Goal: Task Accomplishment & Management: Complete application form

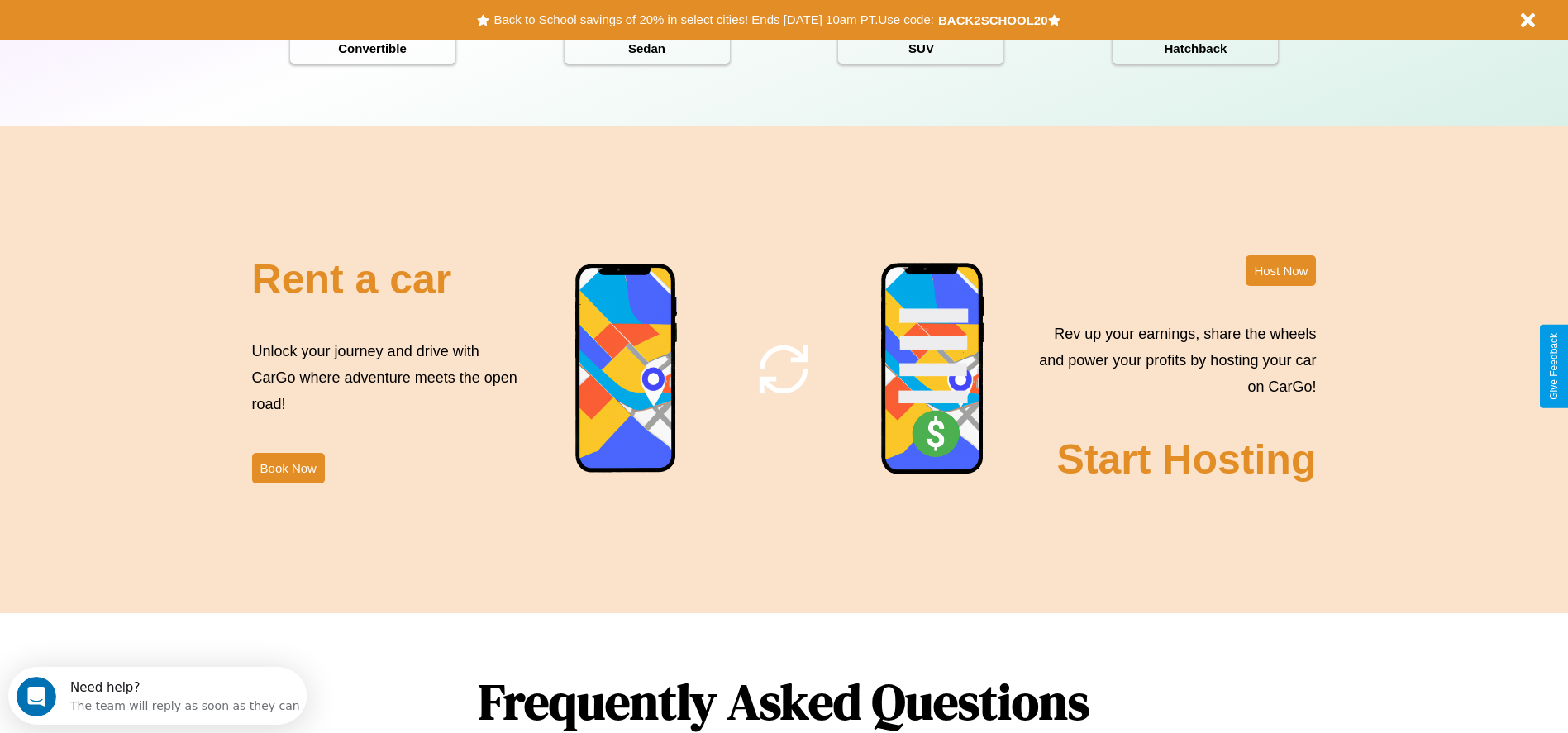
scroll to position [2372, 0]
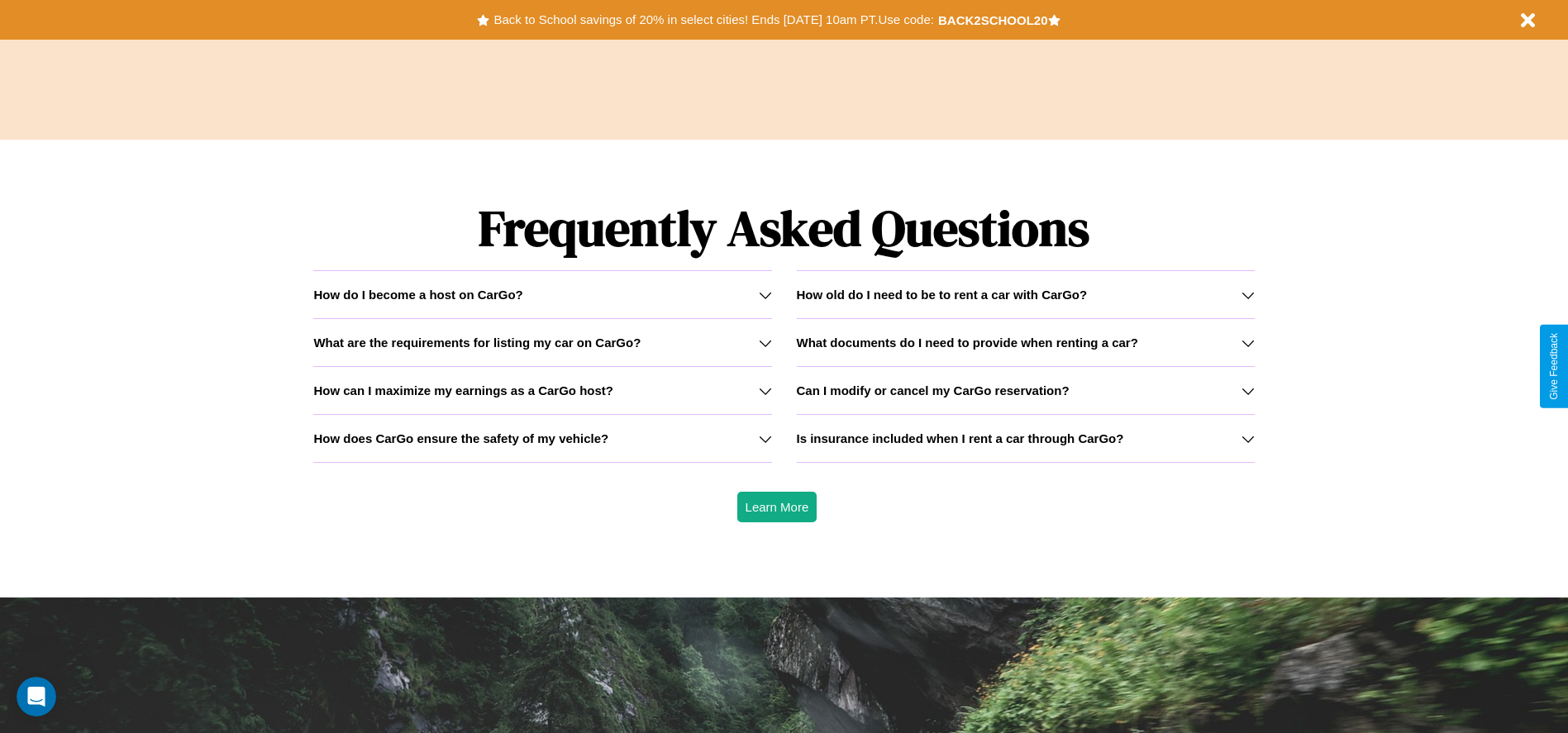
click at [1026, 342] on h3 "What documents do I need to provide when renting a car?" at bounding box center [967, 343] width 341 height 14
click at [765, 294] on icon at bounding box center [765, 295] width 13 height 13
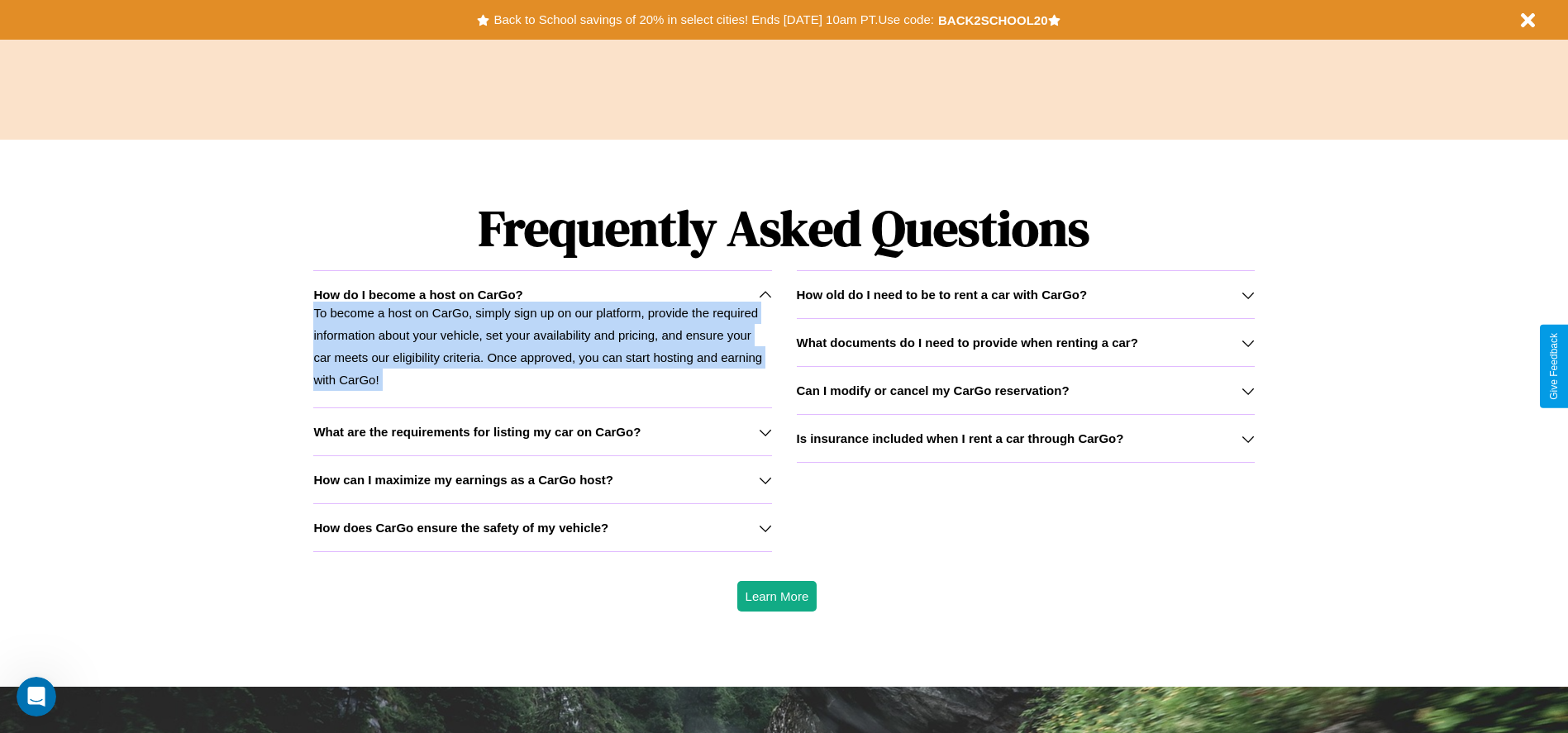
click at [542, 339] on p "To become a host on CarGo, simply sign up on our platform, provide the required…" at bounding box center [542, 346] width 458 height 90
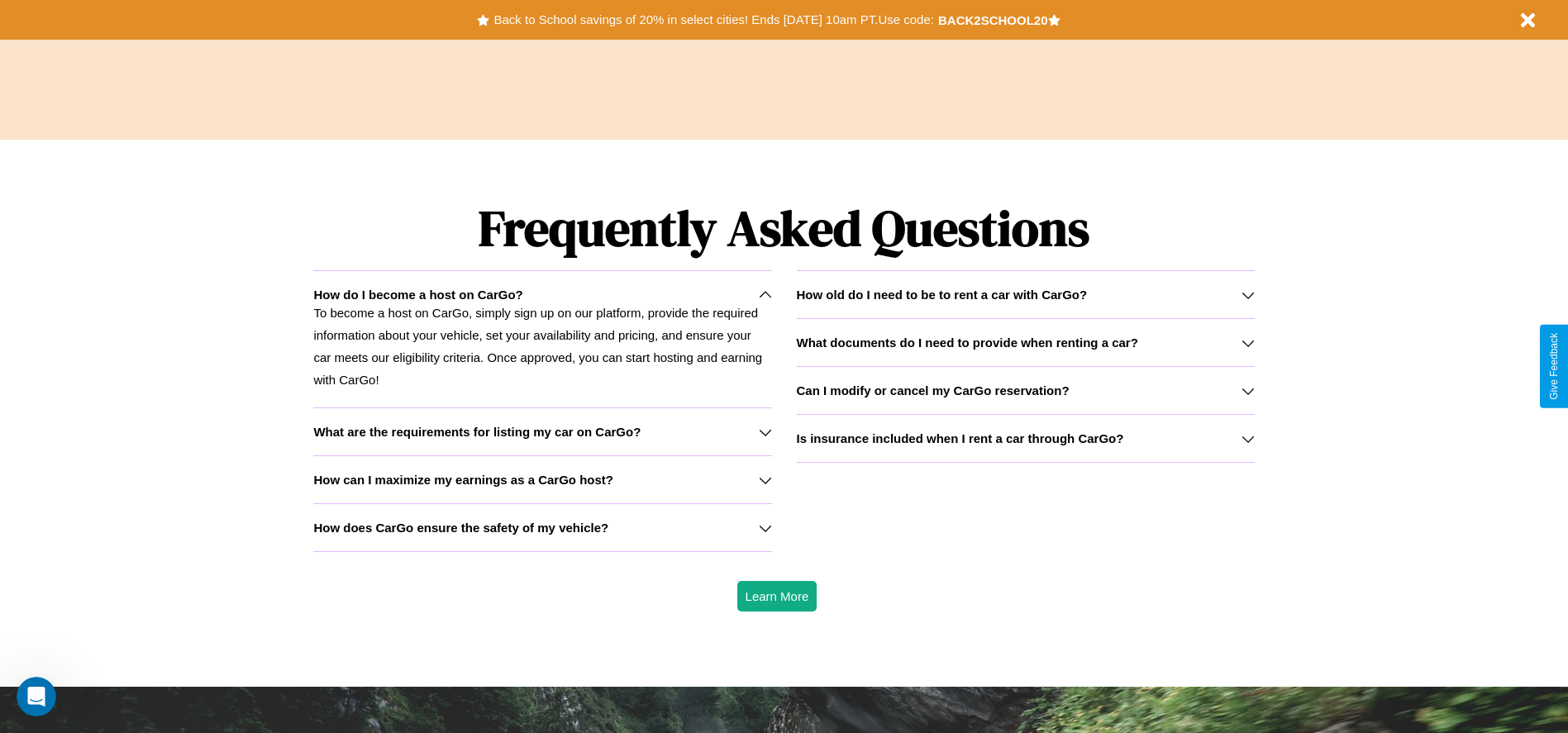
click at [765, 480] on icon at bounding box center [765, 480] width 13 height 13
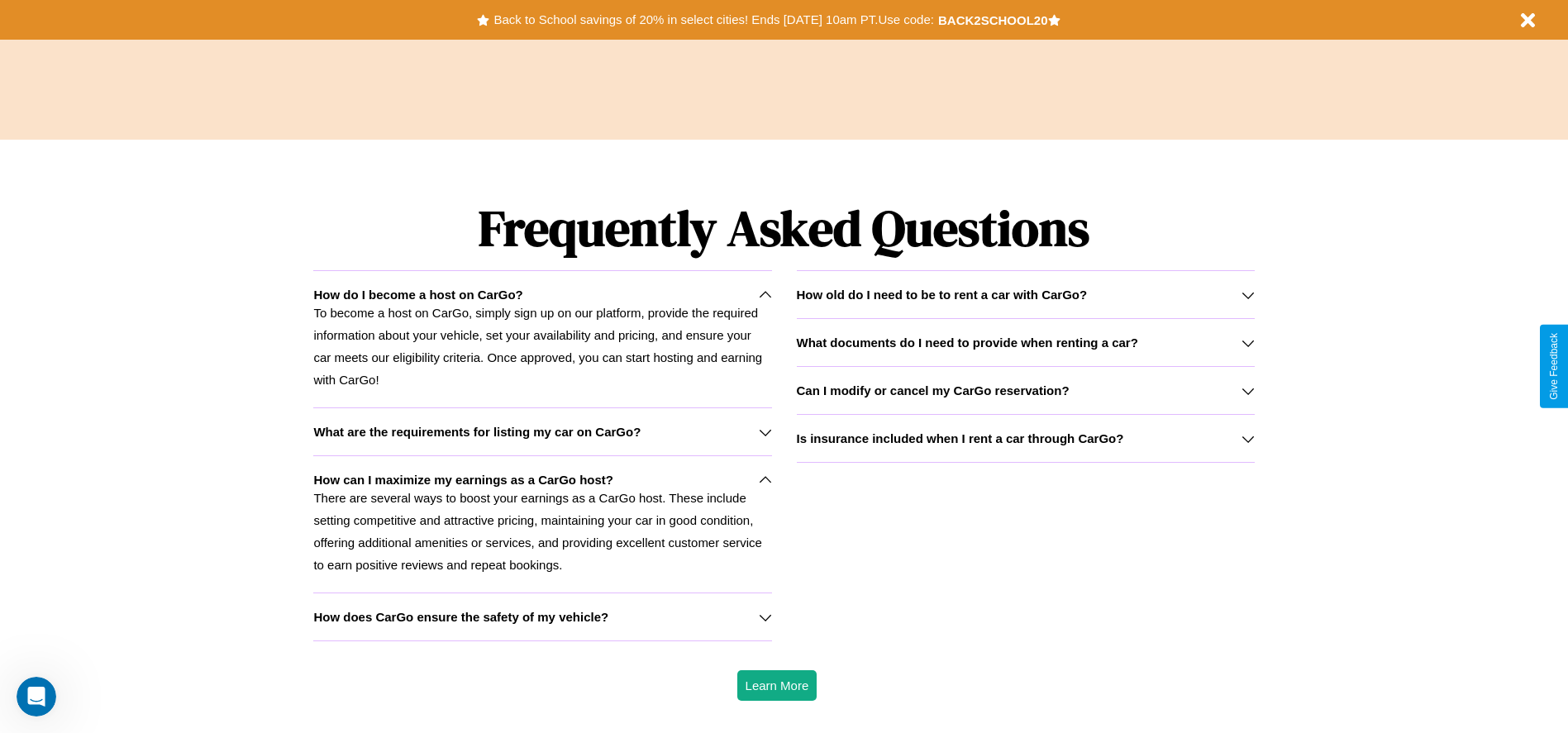
click at [542, 617] on h3 "How does CarGo ensure the safety of my vehicle?" at bounding box center [461, 617] width 295 height 14
click at [1247, 342] on icon at bounding box center [1248, 343] width 13 height 13
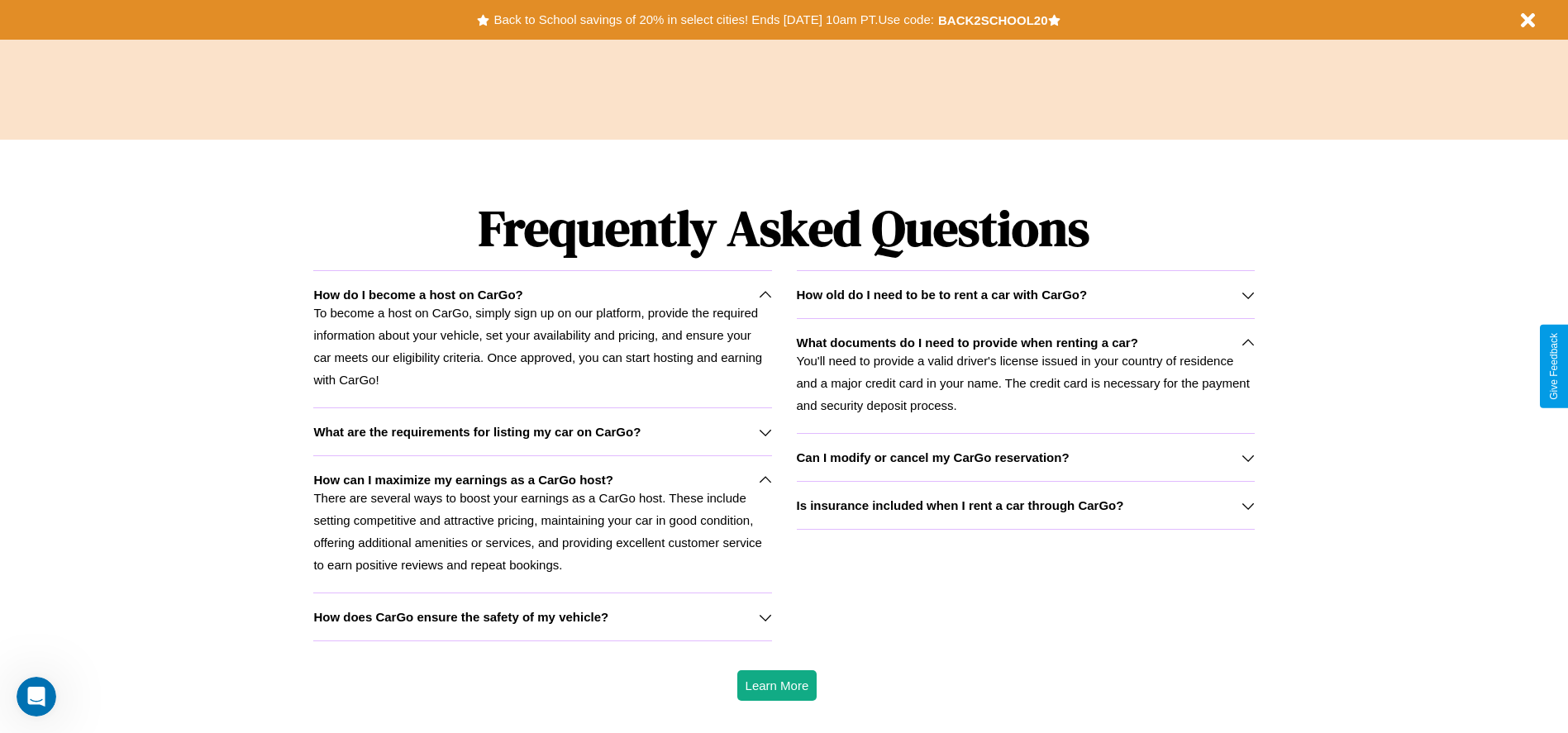
click at [1026, 294] on h3 "How old do I need to be to rent a car with CarGo?" at bounding box center [942, 295] width 291 height 14
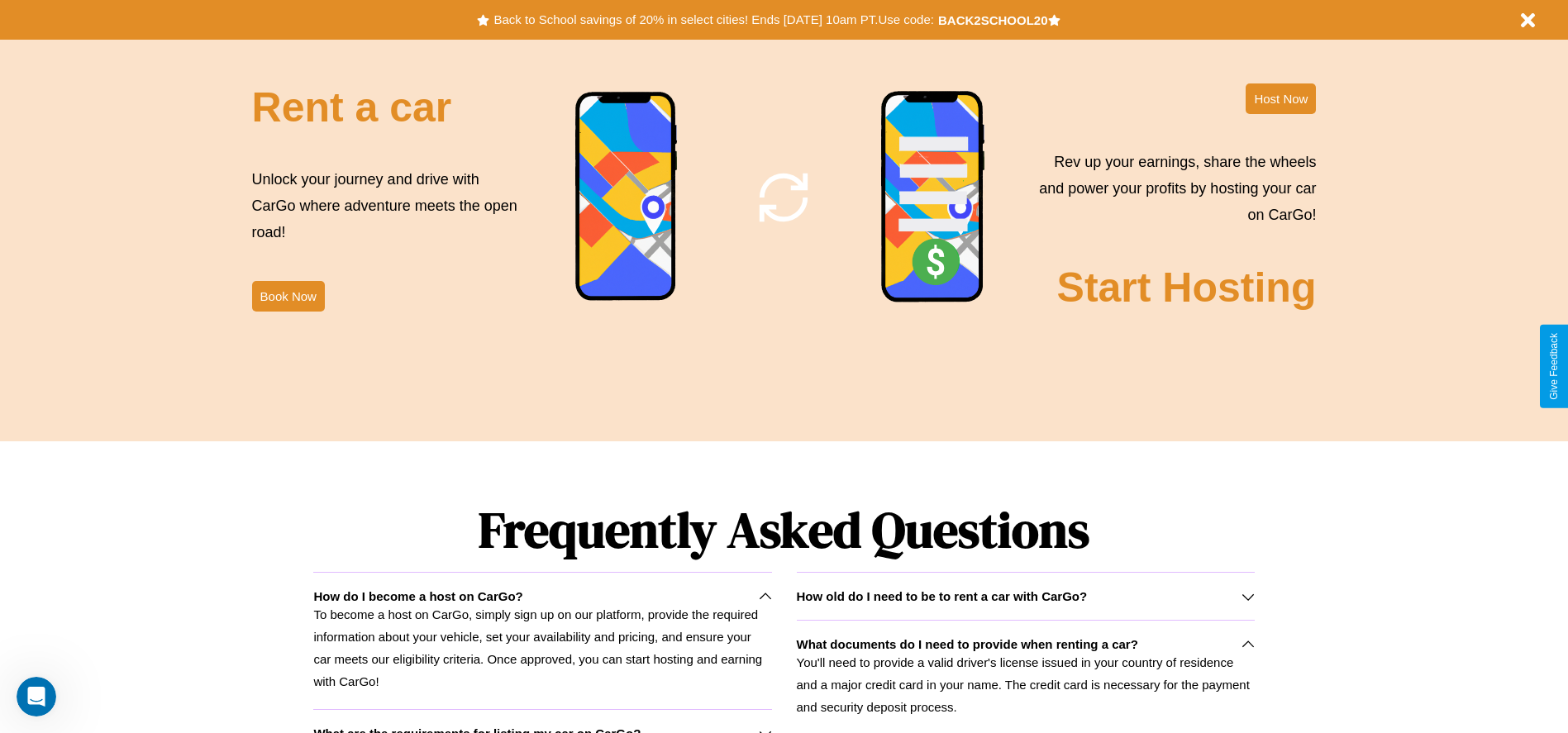
scroll to position [0, 0]
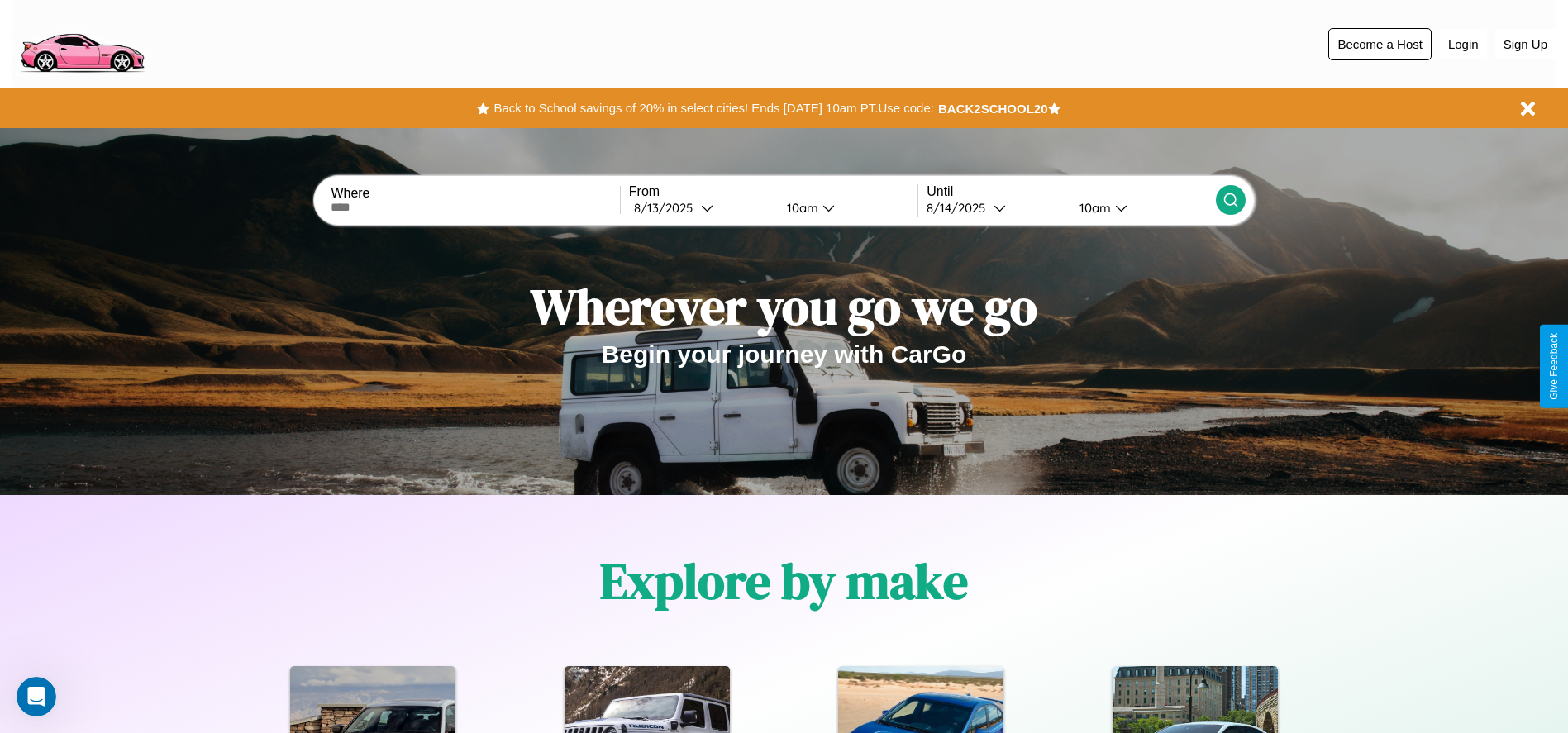
click at [1380, 43] on button "Become a Host" at bounding box center [1380, 44] width 104 height 32
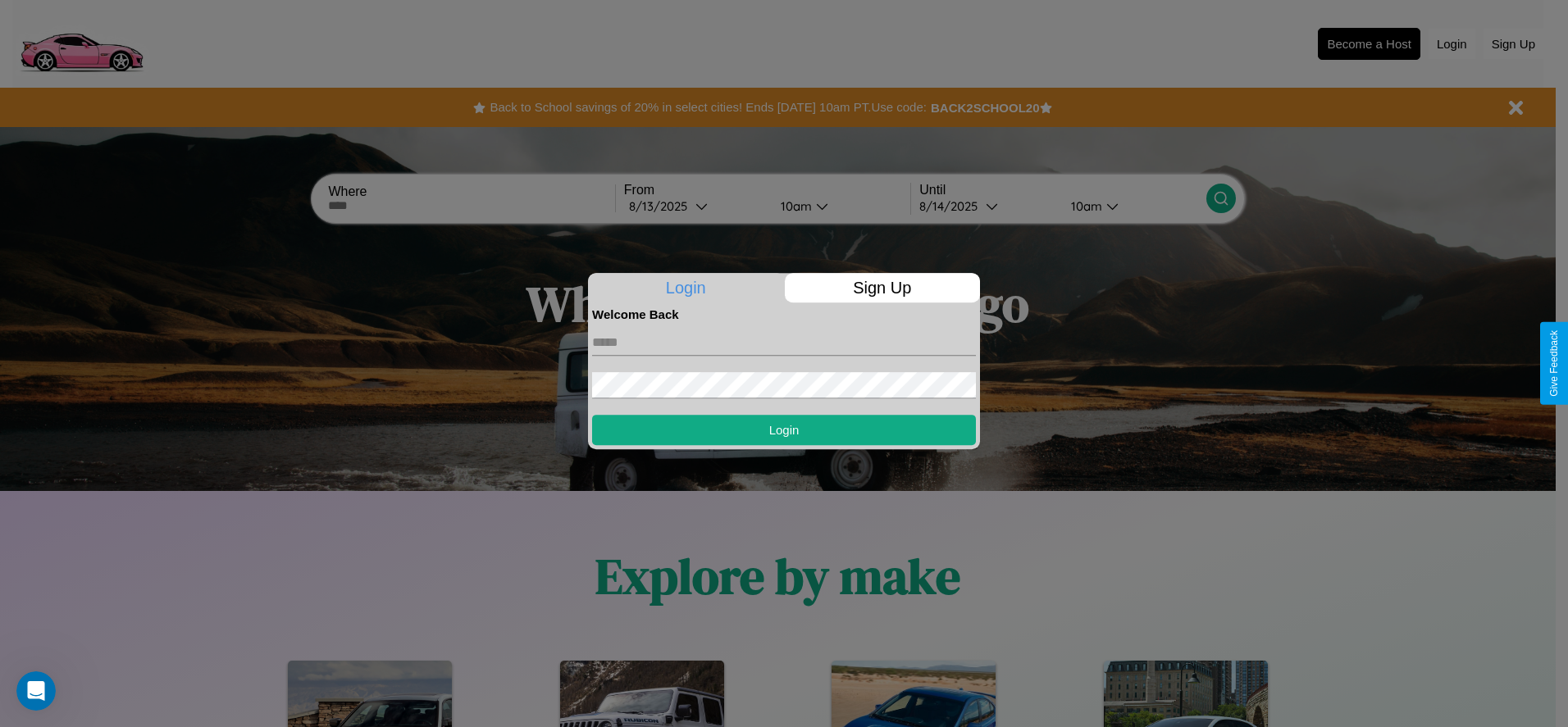
click at [882, 287] on p "Sign Up" at bounding box center [883, 288] width 196 height 30
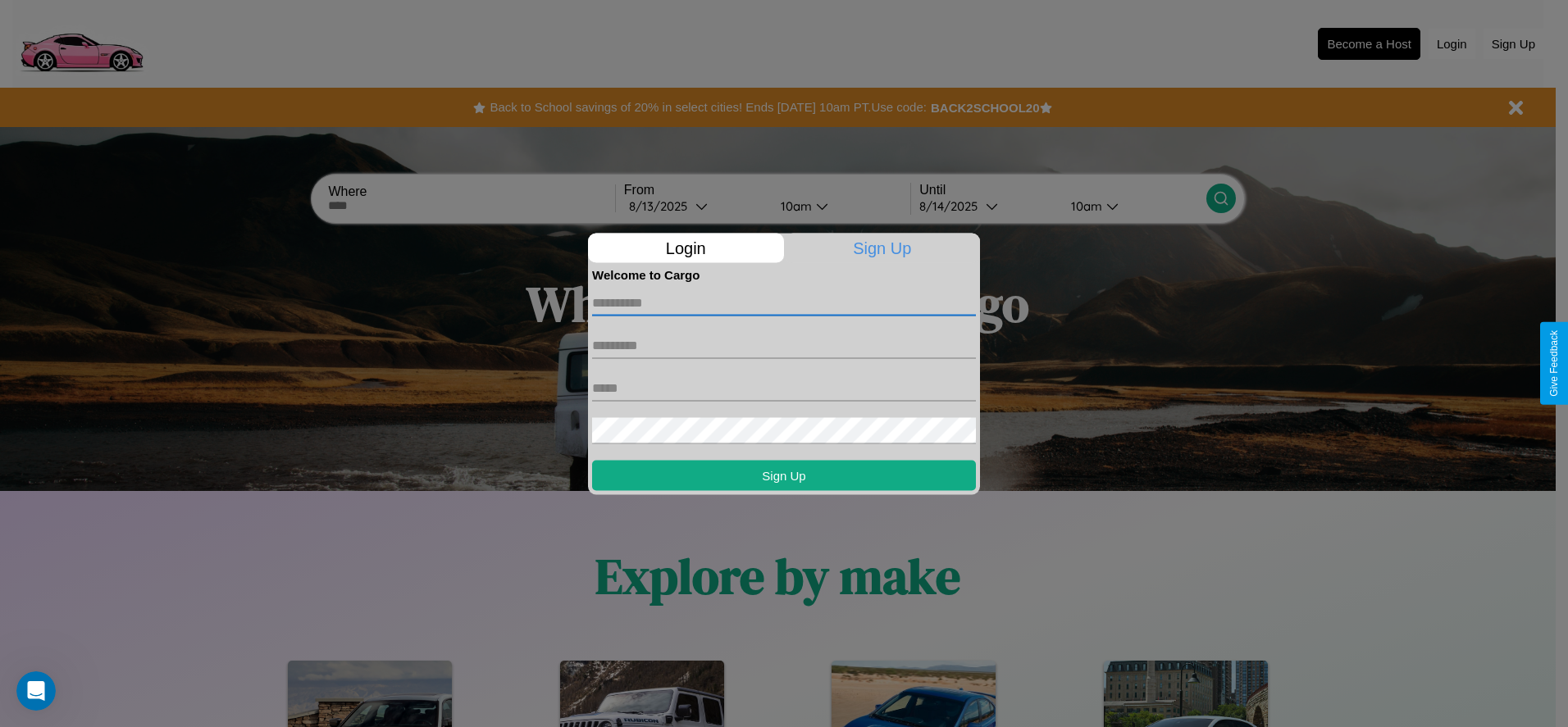
click at [784, 302] on input "text" at bounding box center [784, 302] width 384 height 26
type input "*********"
click at [784, 345] on input "text" at bounding box center [784, 345] width 384 height 26
type input "******"
click at [784, 388] on input "text" at bounding box center [784, 388] width 384 height 26
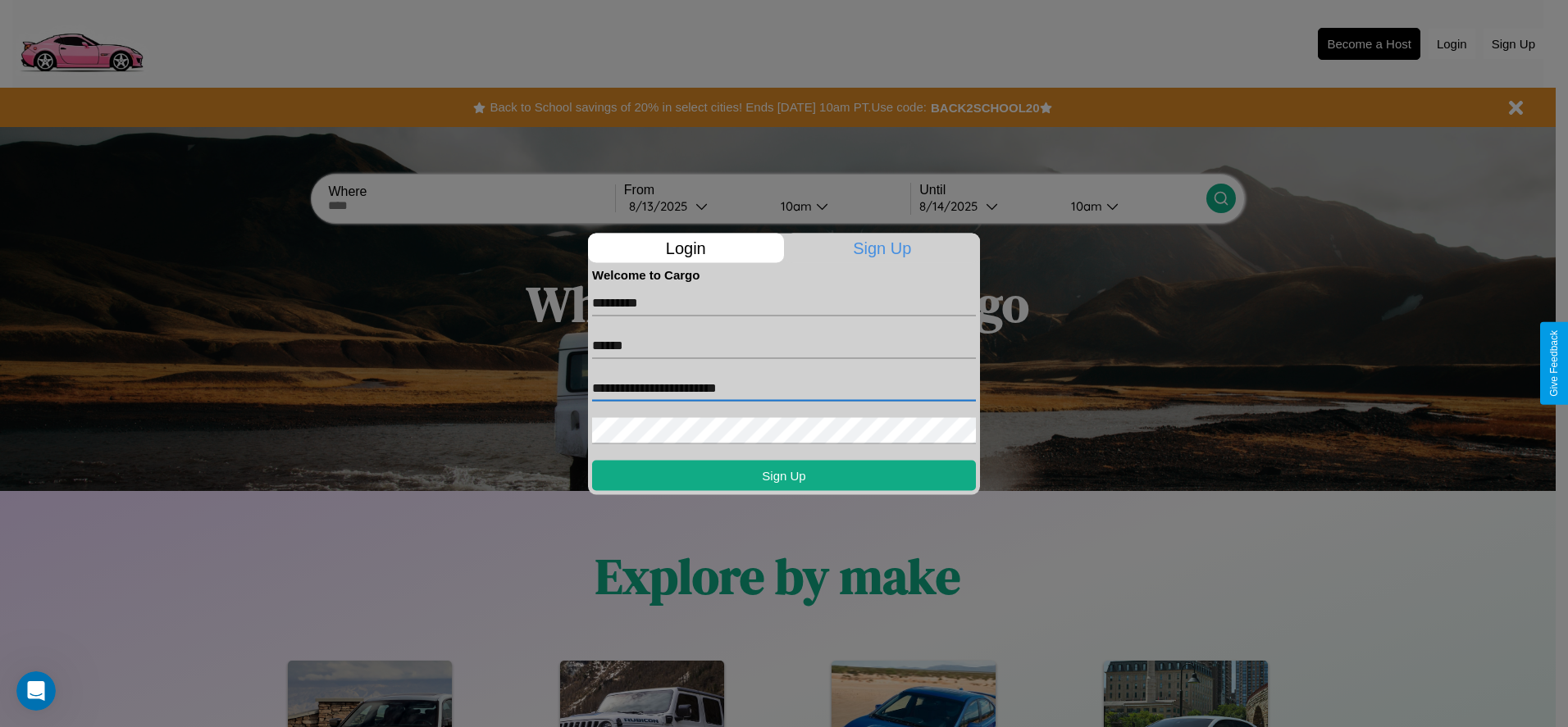
type input "**********"
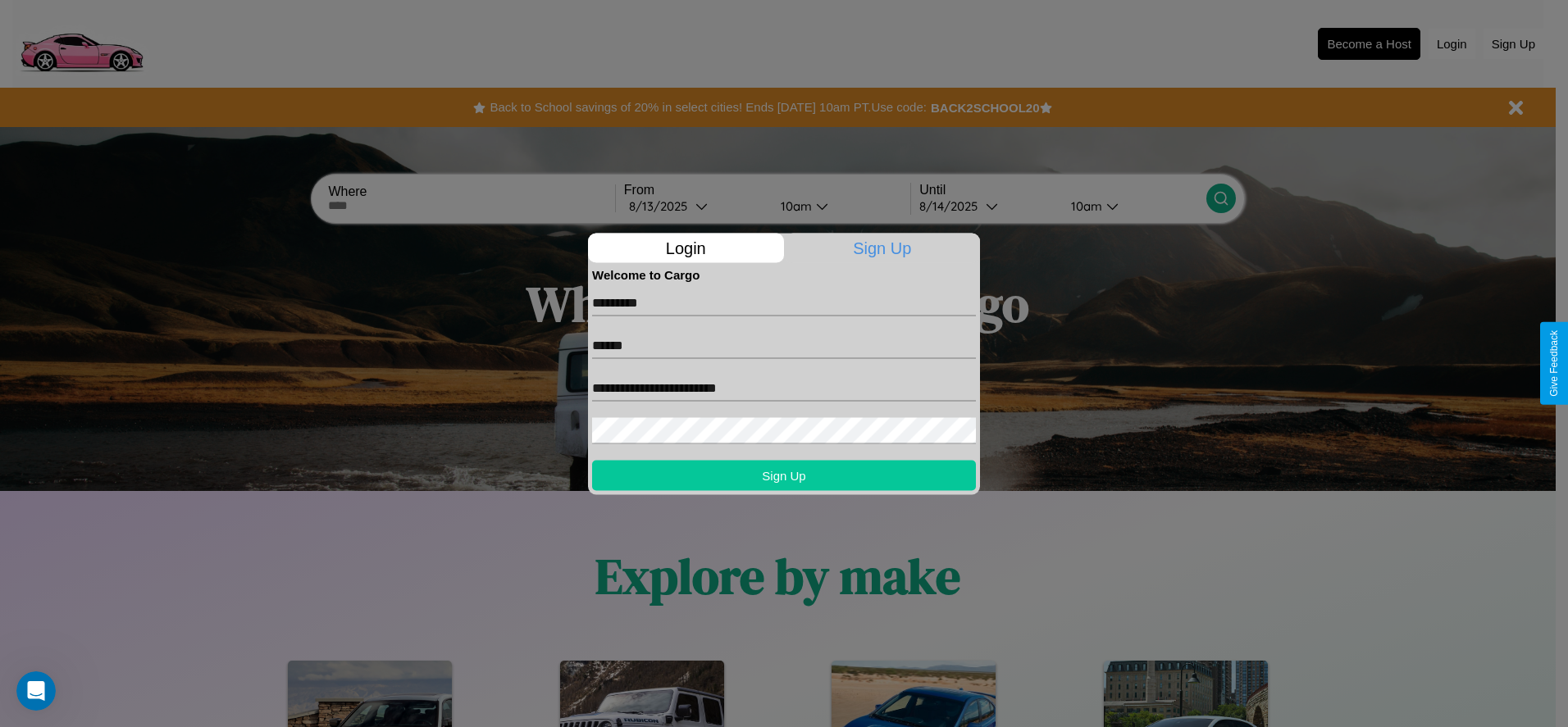
click at [784, 475] on button "Sign Up" at bounding box center [784, 475] width 384 height 31
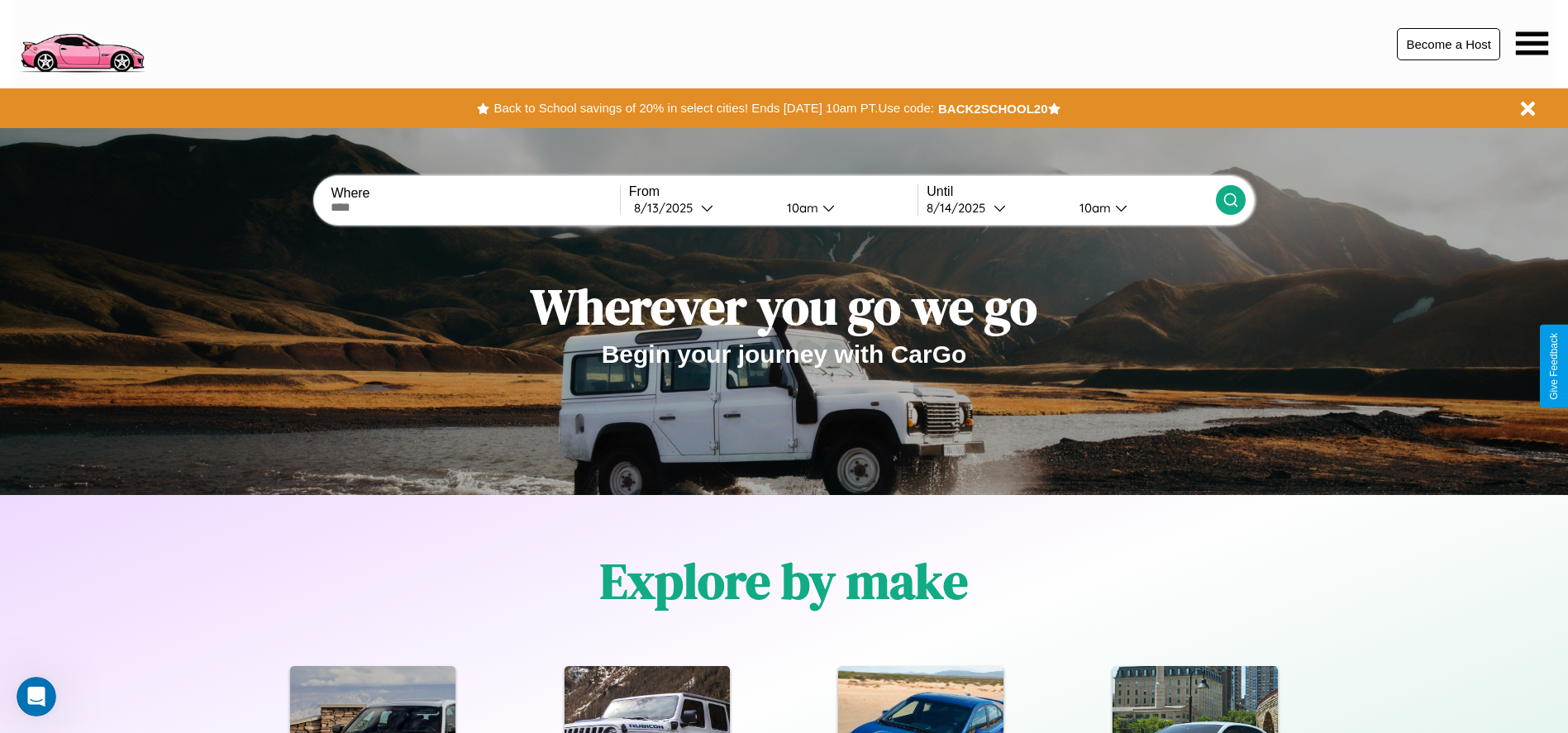
click at [1448, 43] on button "Become a Host" at bounding box center [1448, 44] width 104 height 32
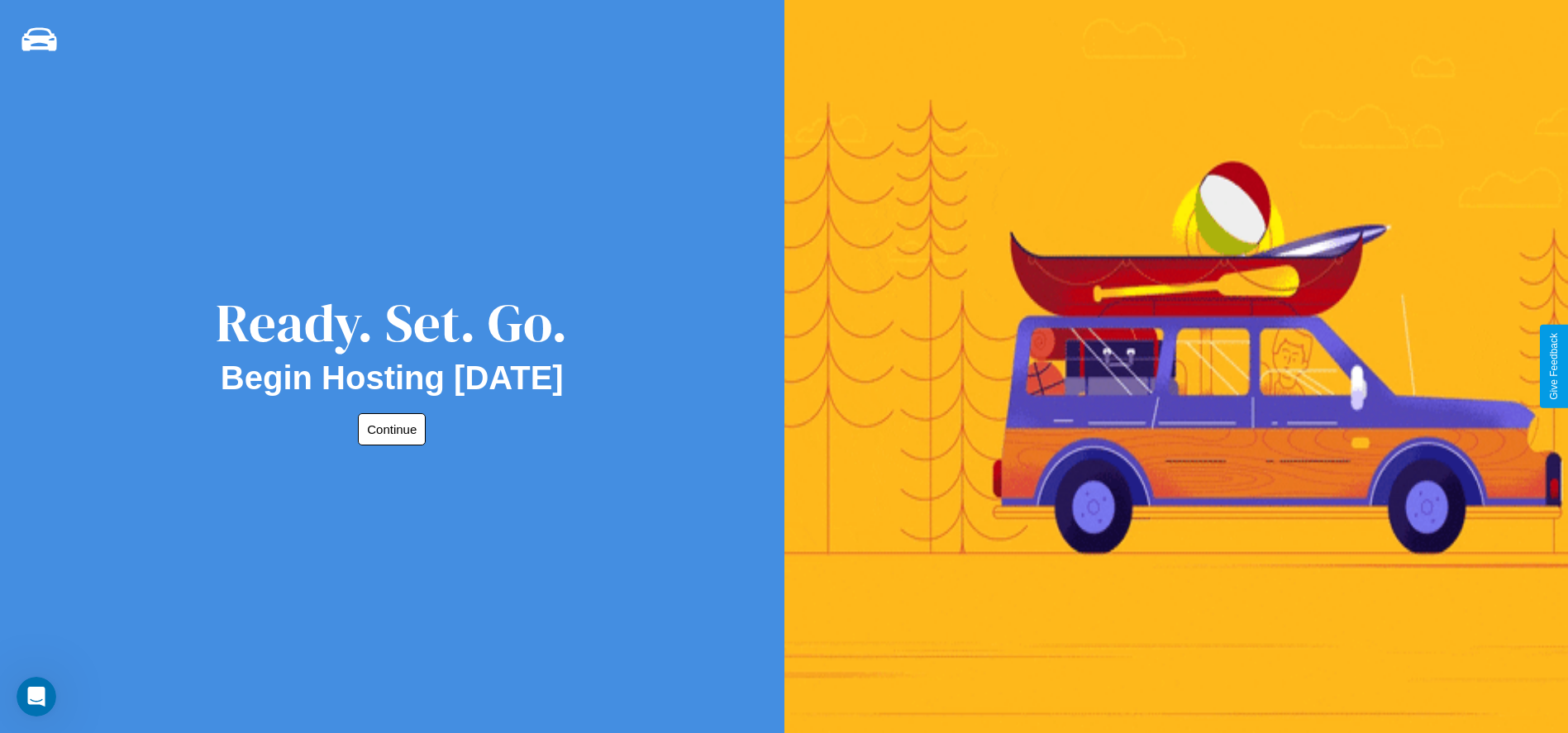
click at [388, 429] on button "Continue" at bounding box center [392, 429] width 67 height 32
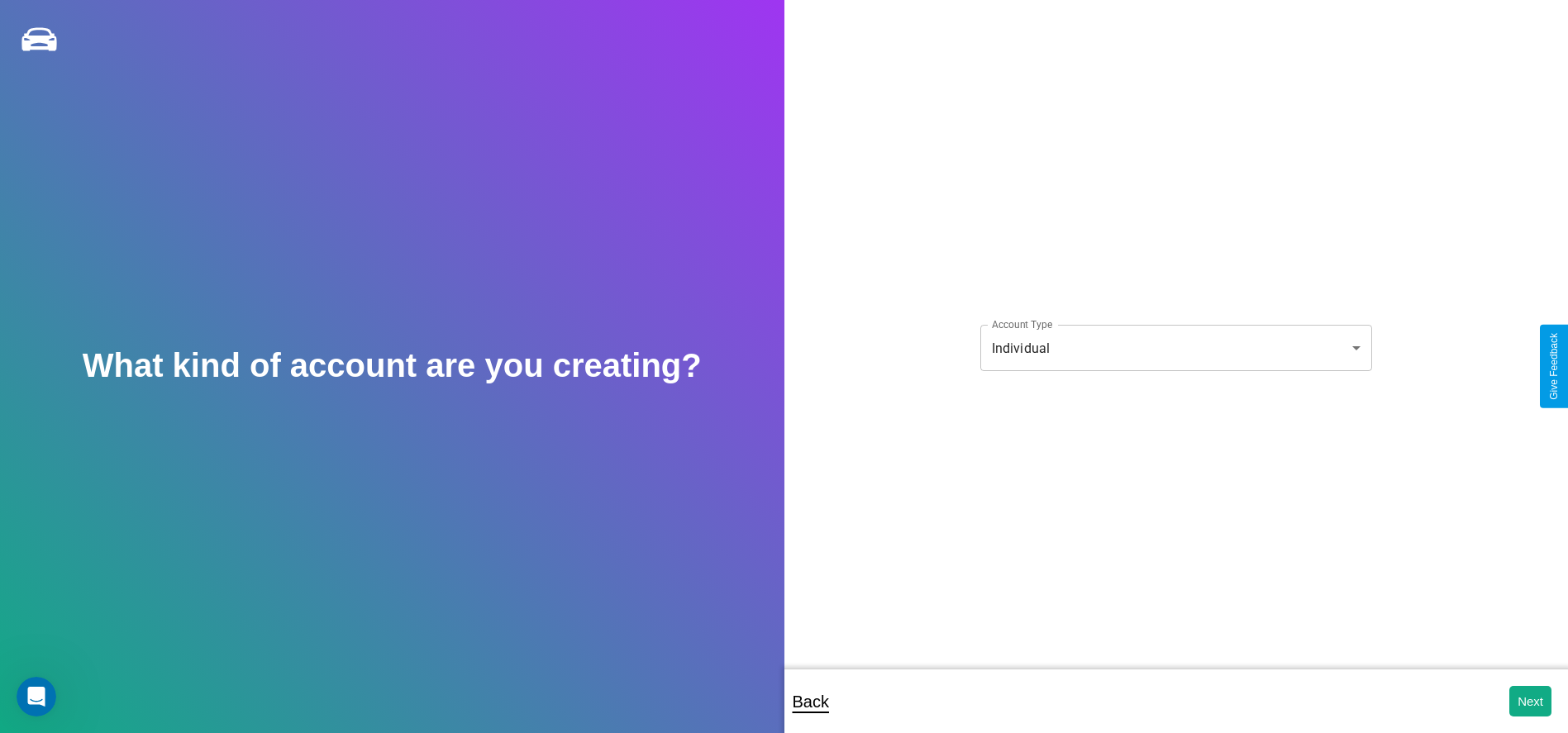
click at [1175, 348] on body "**********" at bounding box center [784, 378] width 1568 height 756
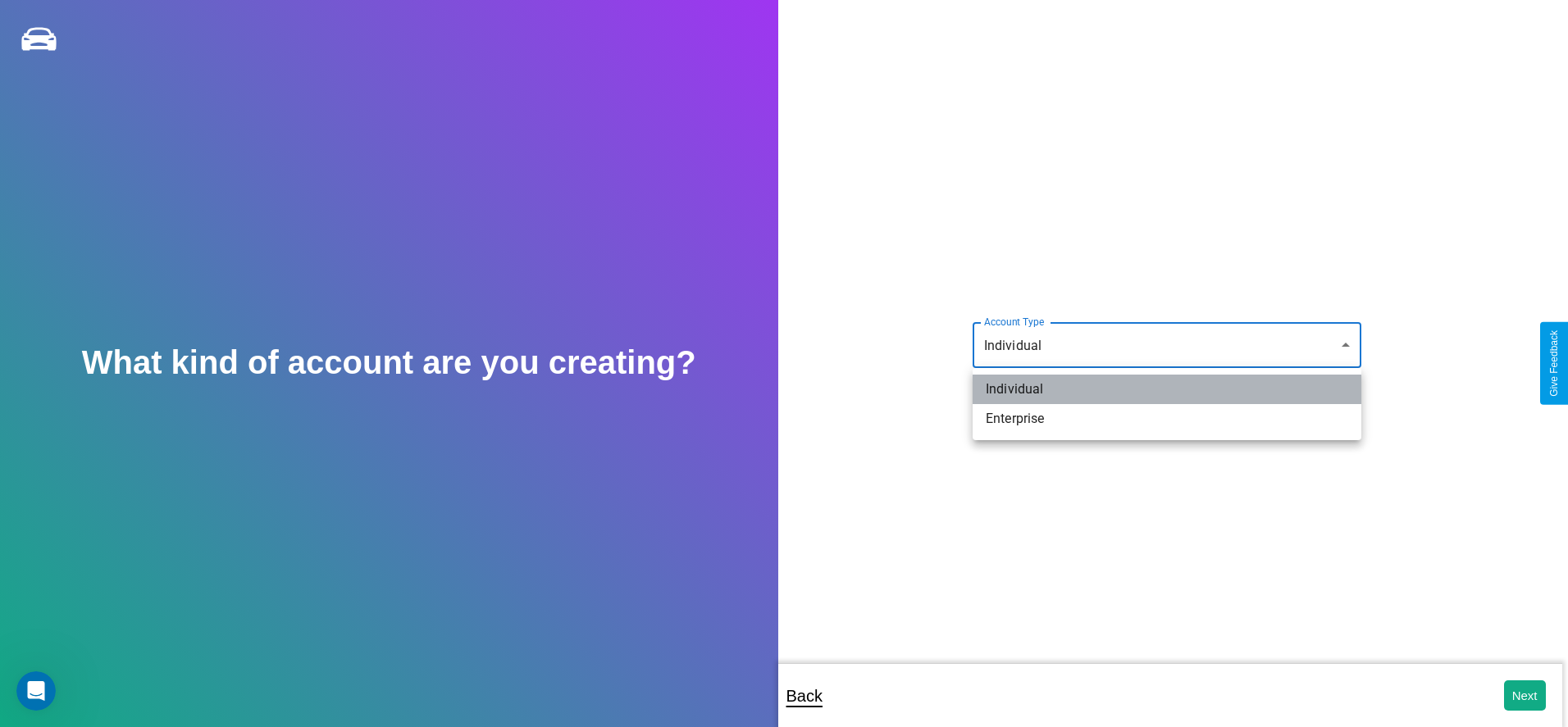
click at [1167, 389] on li "Individual" at bounding box center [1167, 389] width 389 height 30
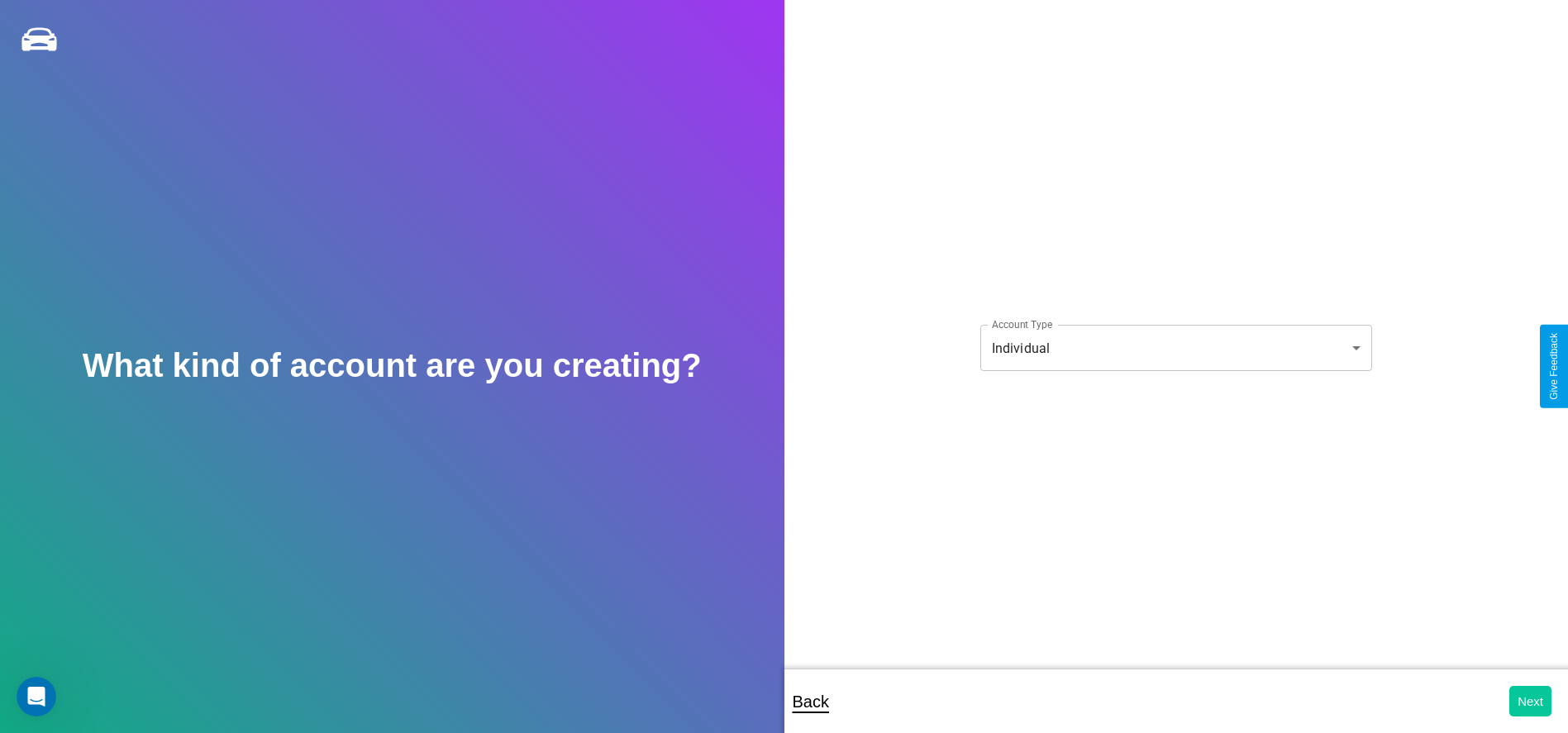
click at [1530, 701] on button "Next" at bounding box center [1531, 701] width 43 height 31
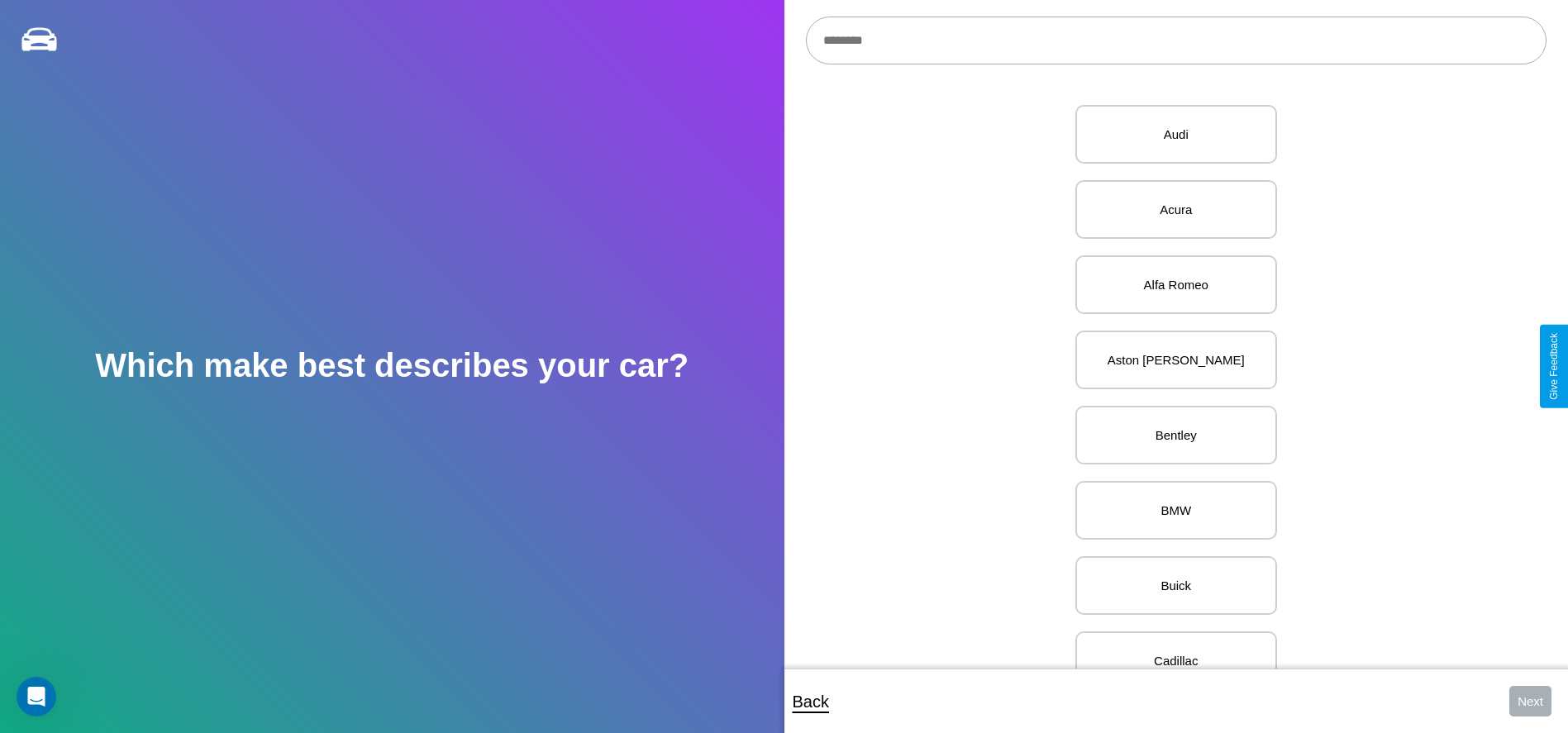
click at [1175, 41] on input "text" at bounding box center [1176, 41] width 741 height 48
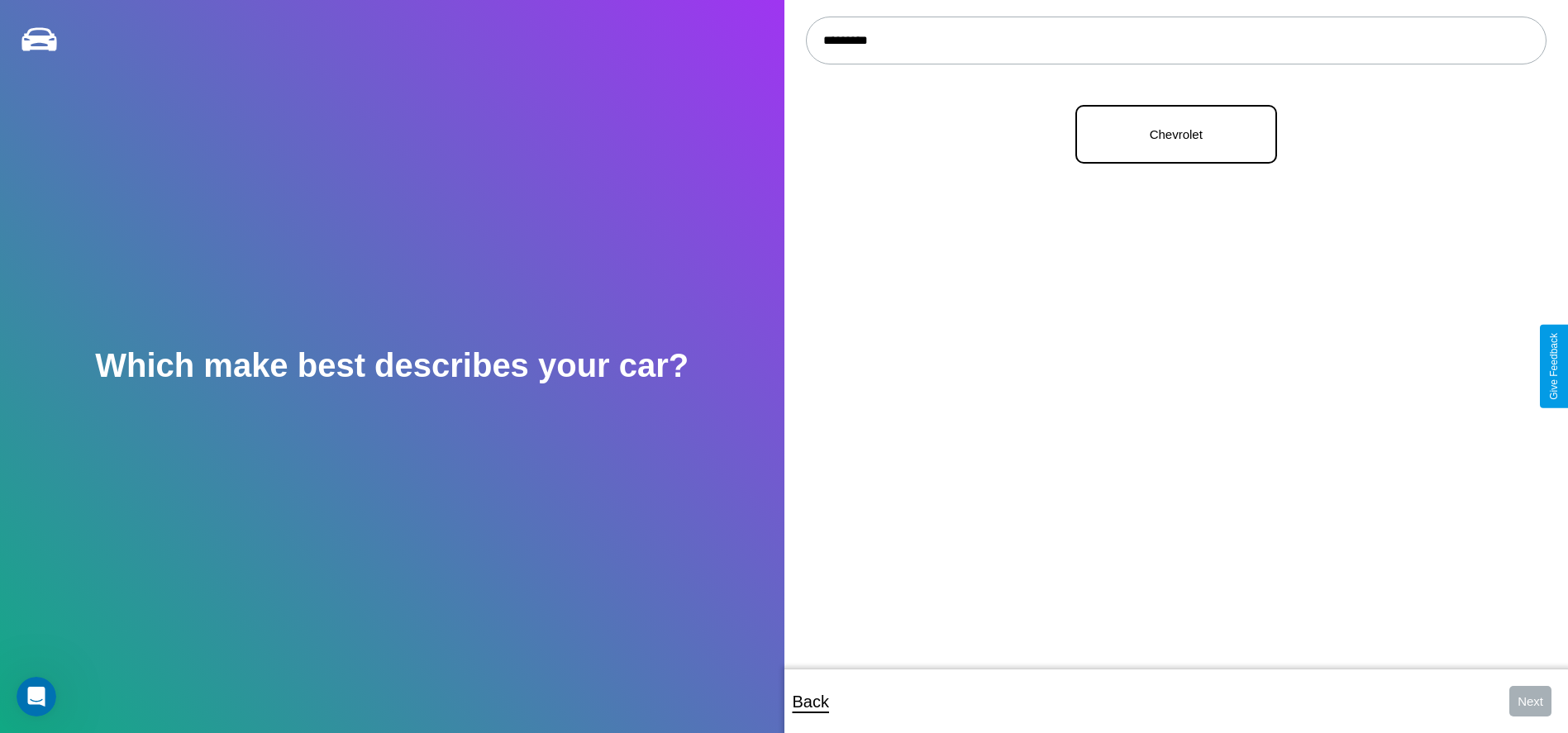
type input "*********"
click at [1170, 135] on p "Chevrolet" at bounding box center [1176, 134] width 166 height 22
click at [1530, 701] on button "Next" at bounding box center [1531, 701] width 43 height 31
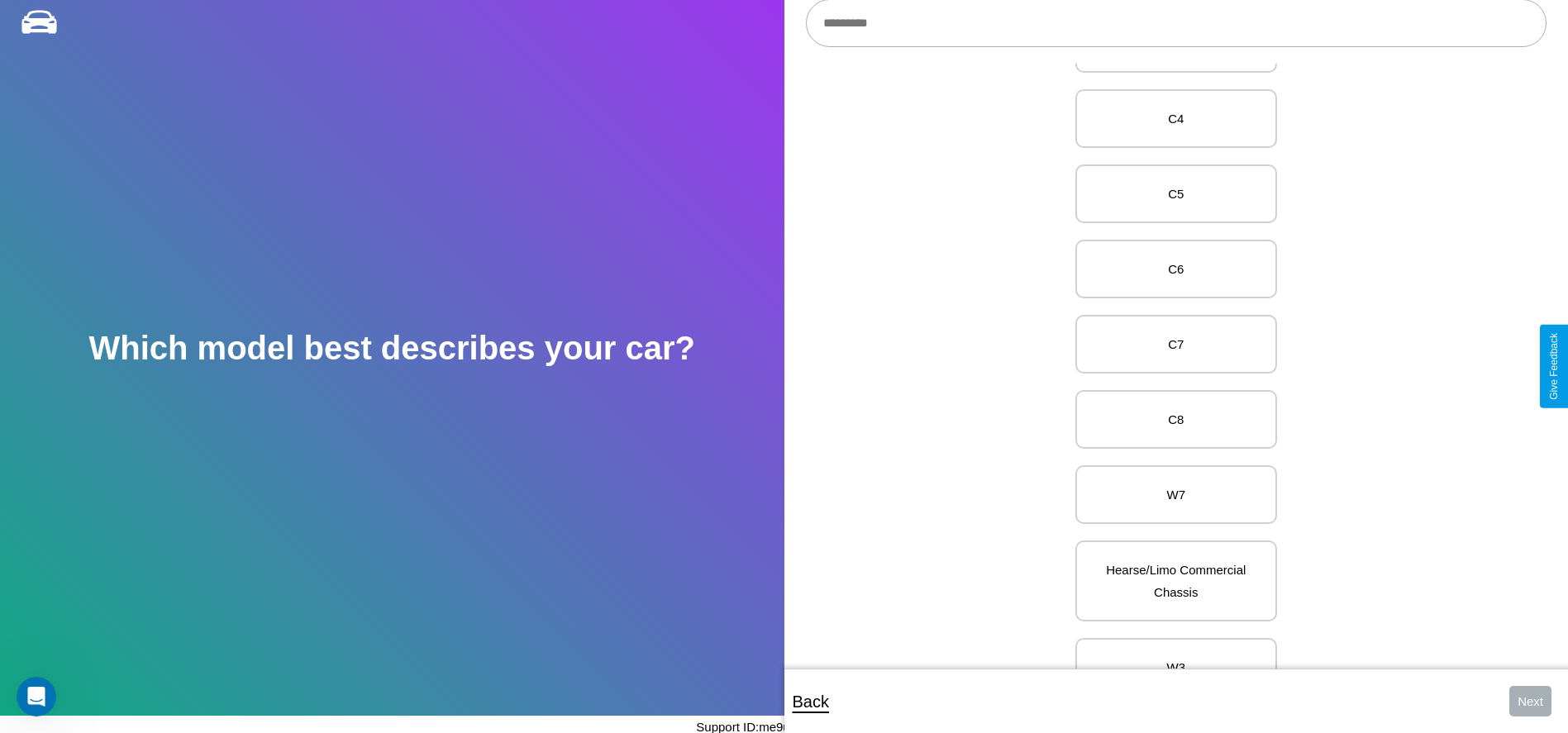
scroll to position [5254, 0]
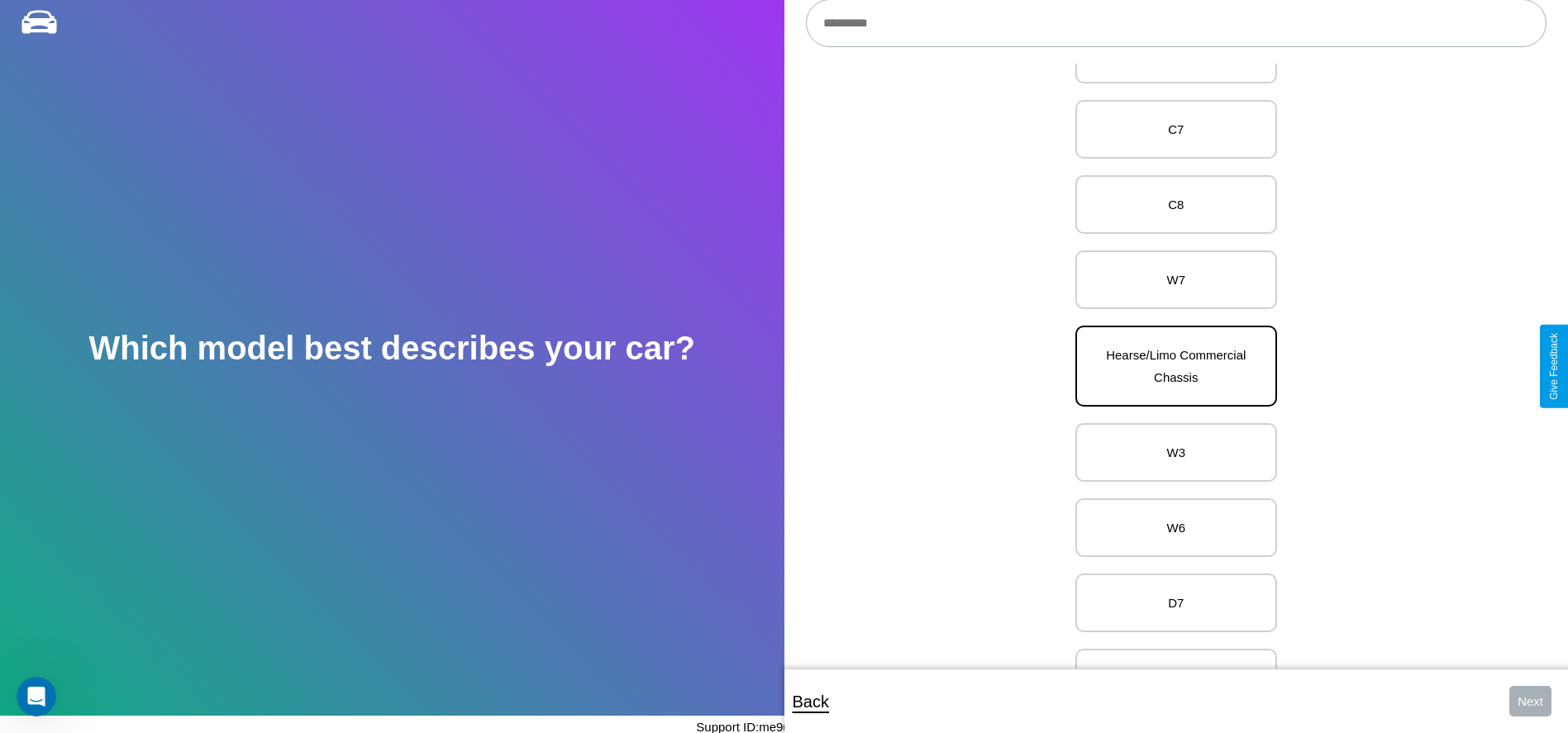
click at [1170, 366] on p "Hearse/Limo Commercial Chassis" at bounding box center [1176, 366] width 166 height 44
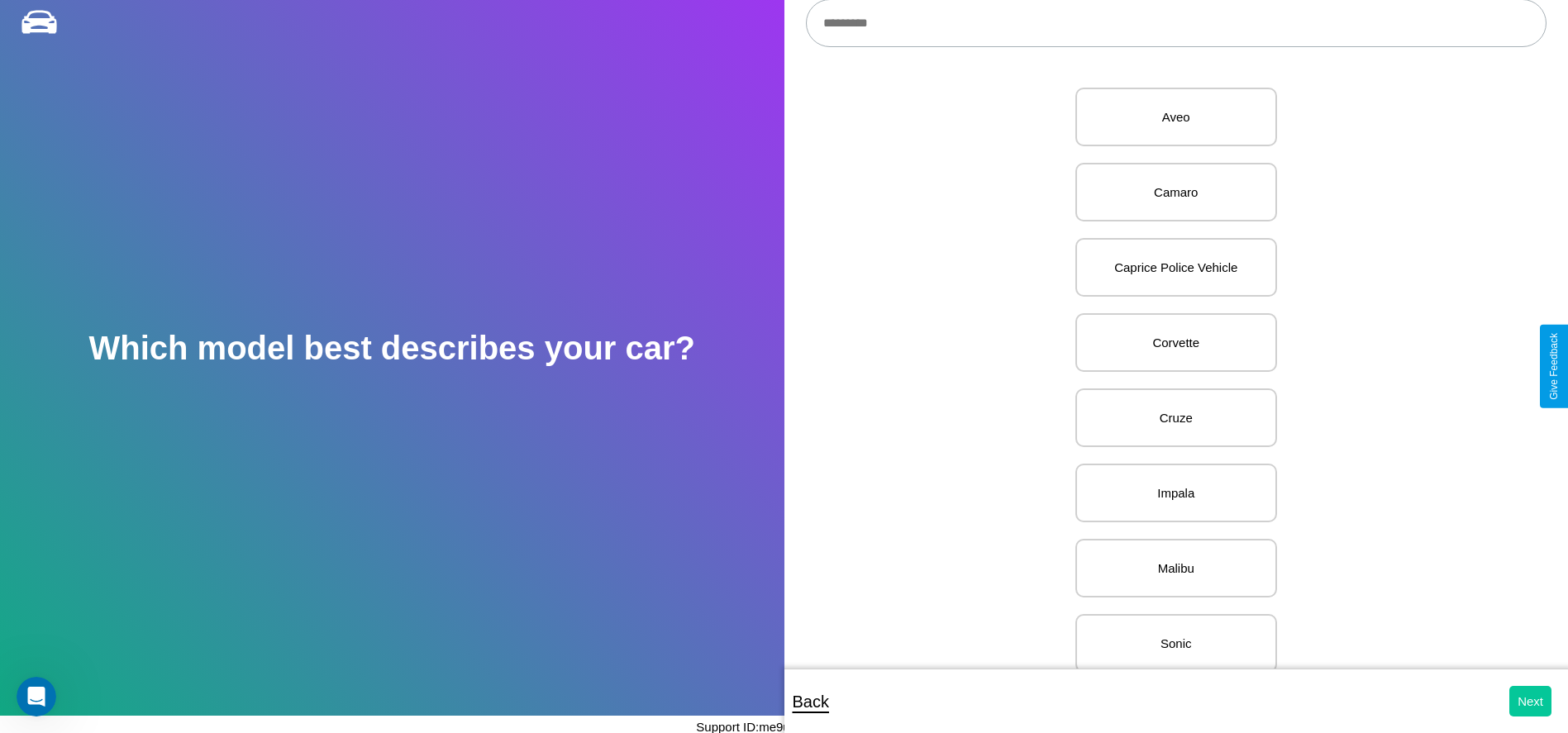
click at [1530, 701] on button "Next" at bounding box center [1531, 701] width 43 height 31
